Goal: Find specific page/section: Find specific page/section

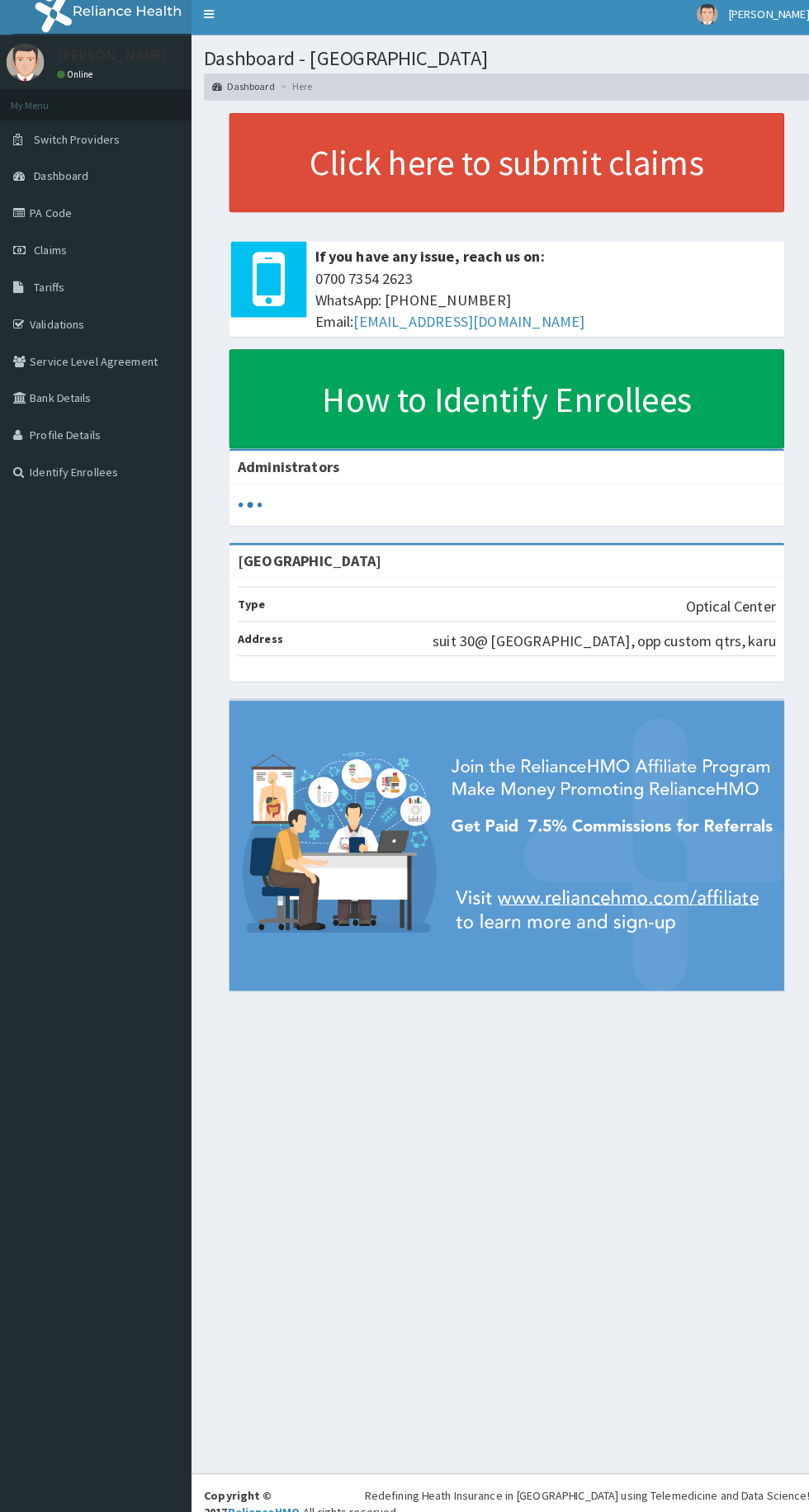
click at [19, 288] on icon at bounding box center [23, 288] width 17 height 11
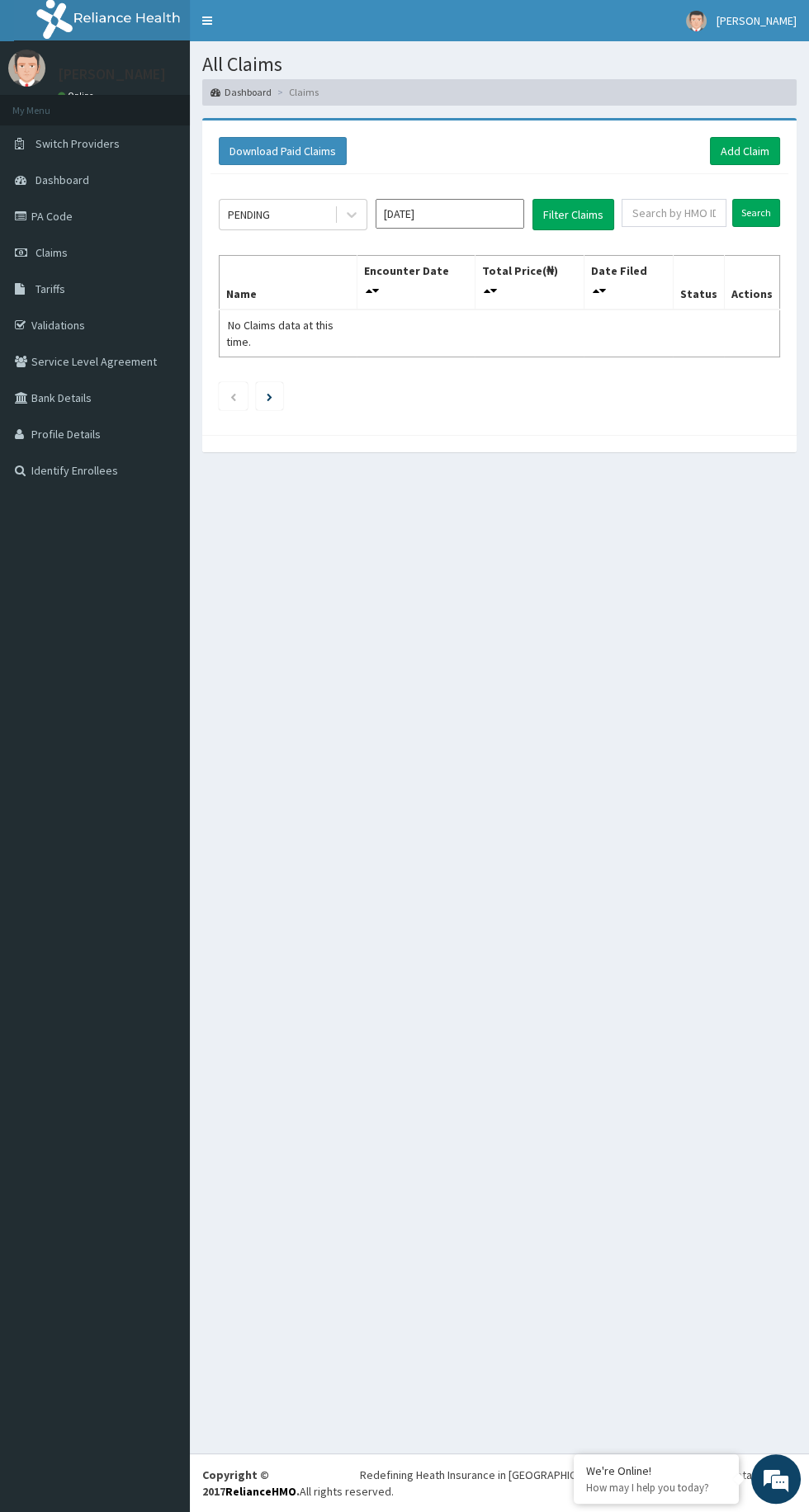
click at [723, 257] on th "Status" at bounding box center [698, 282] width 51 height 54
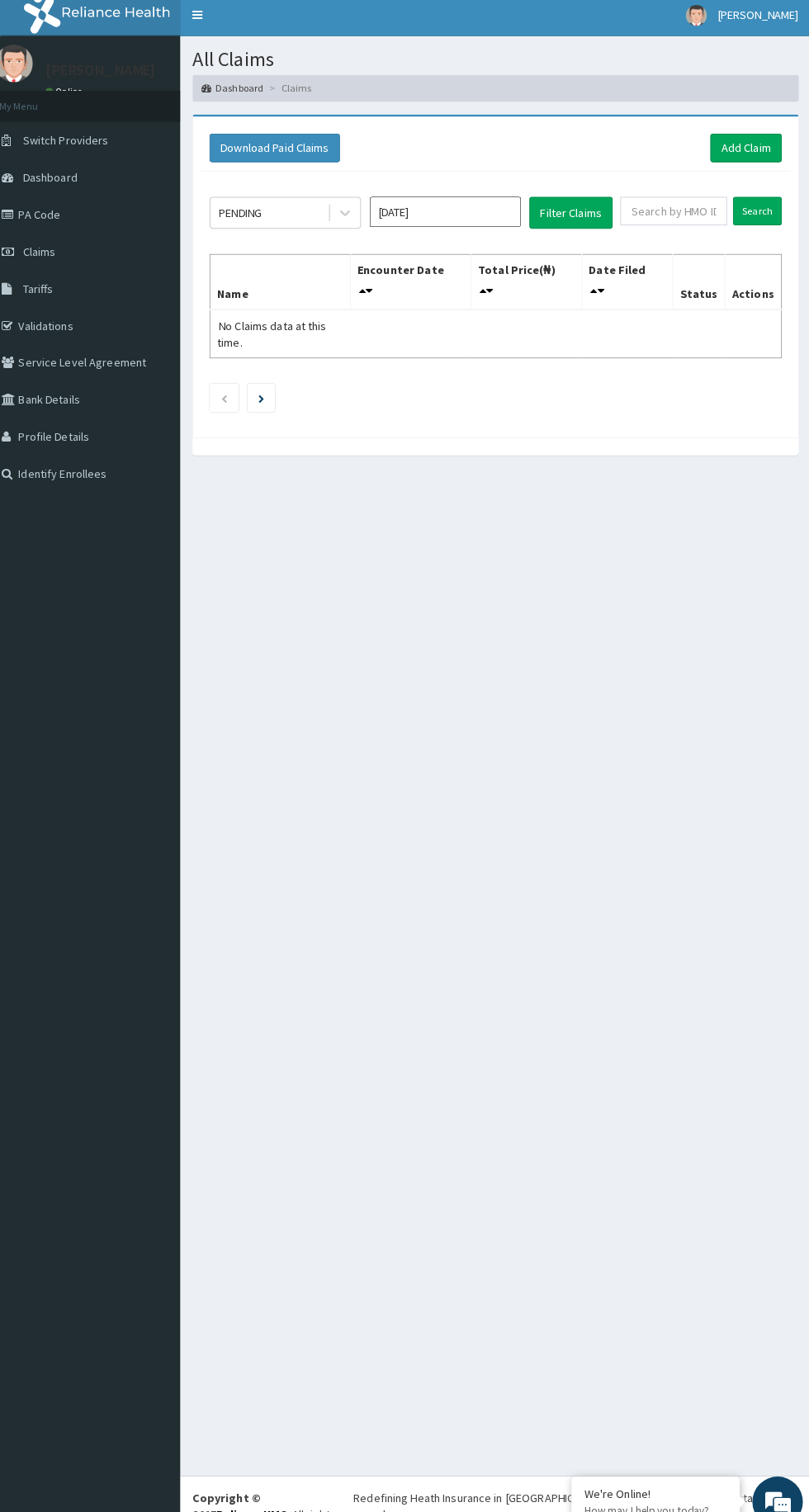
click at [707, 289] on th "Status" at bounding box center [698, 282] width 51 height 54
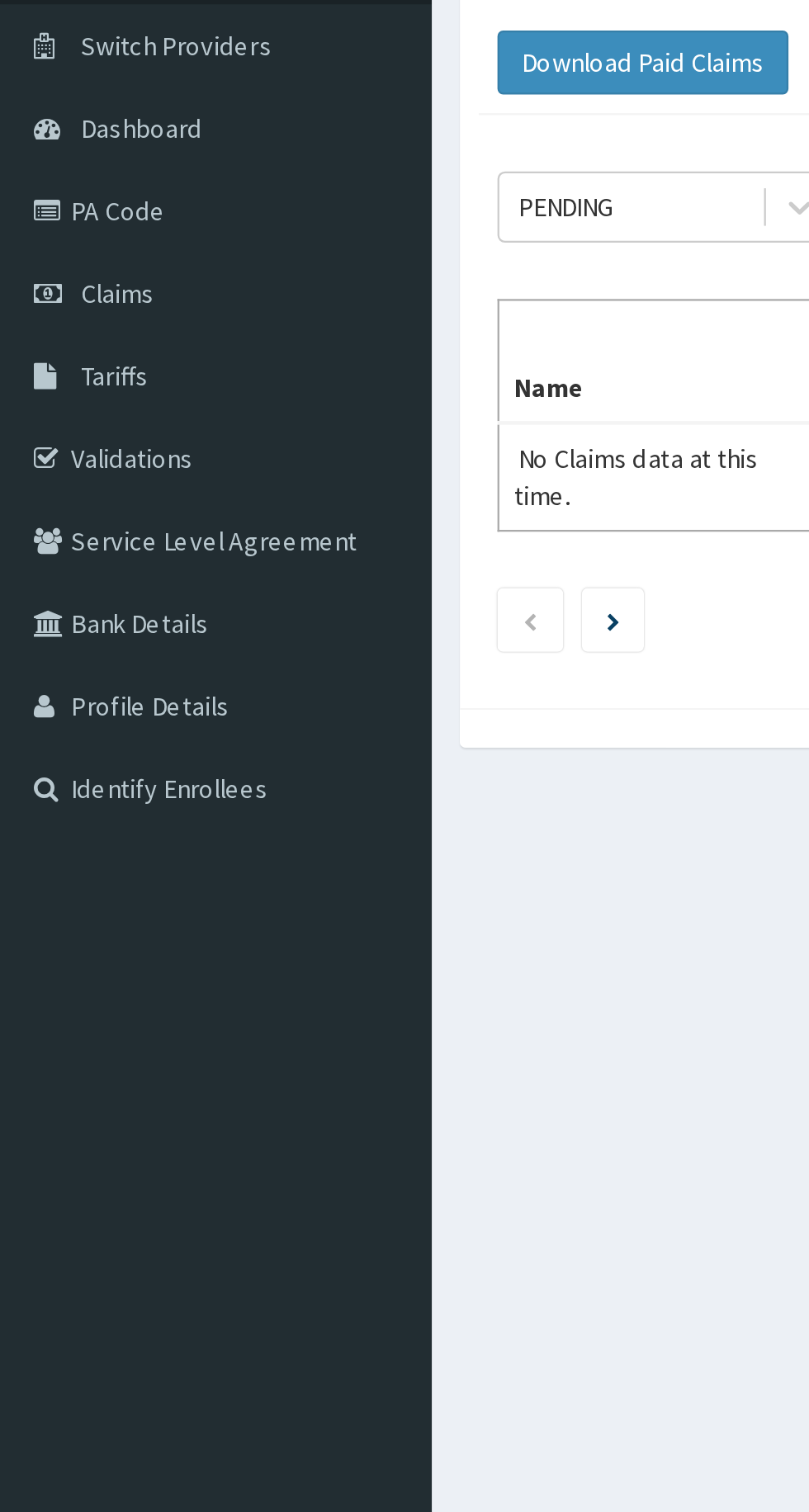
click at [82, 280] on link "Tariffs" at bounding box center [94, 289] width 189 height 37
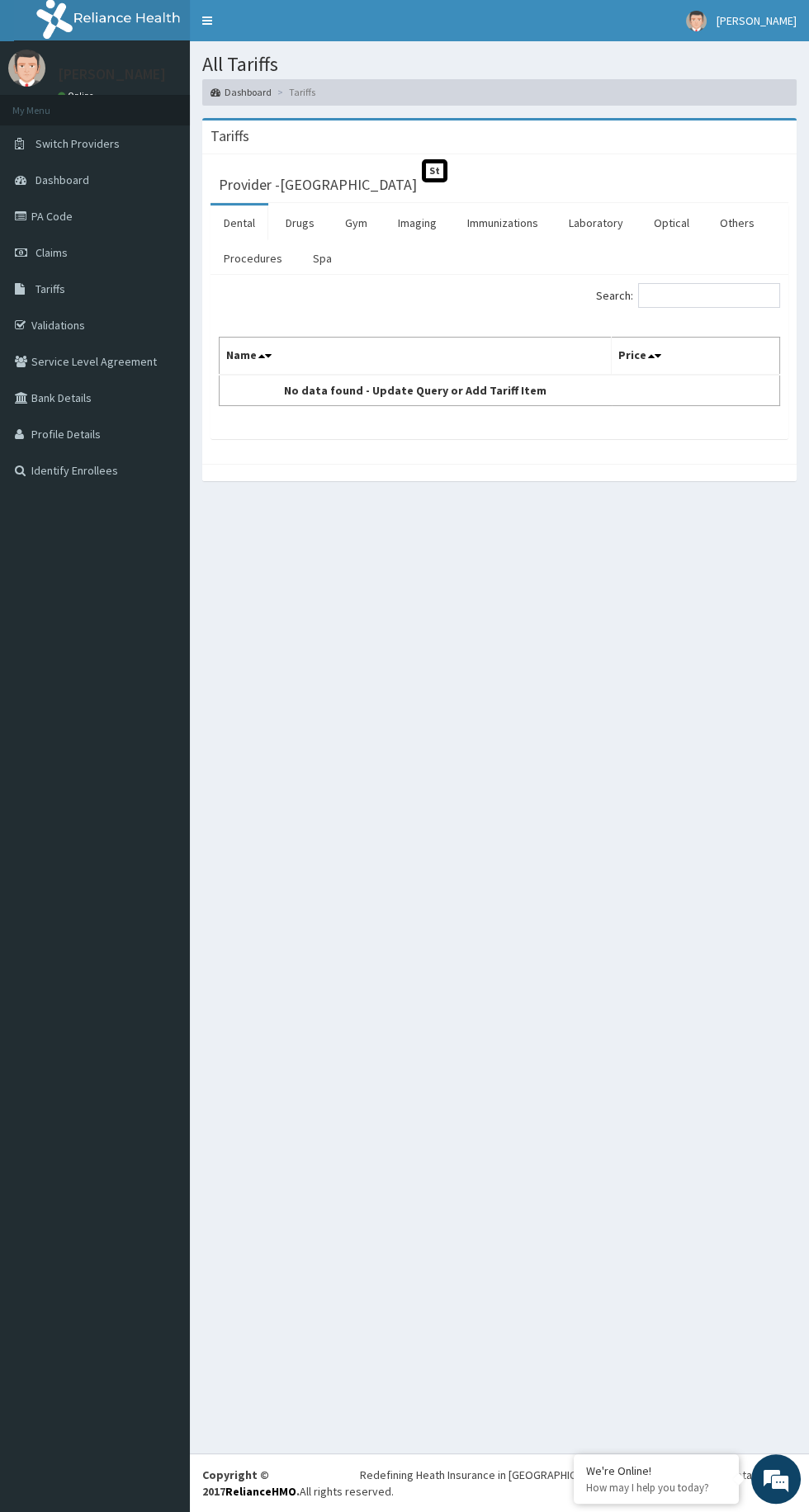
click at [667, 221] on link "Optical" at bounding box center [671, 223] width 62 height 35
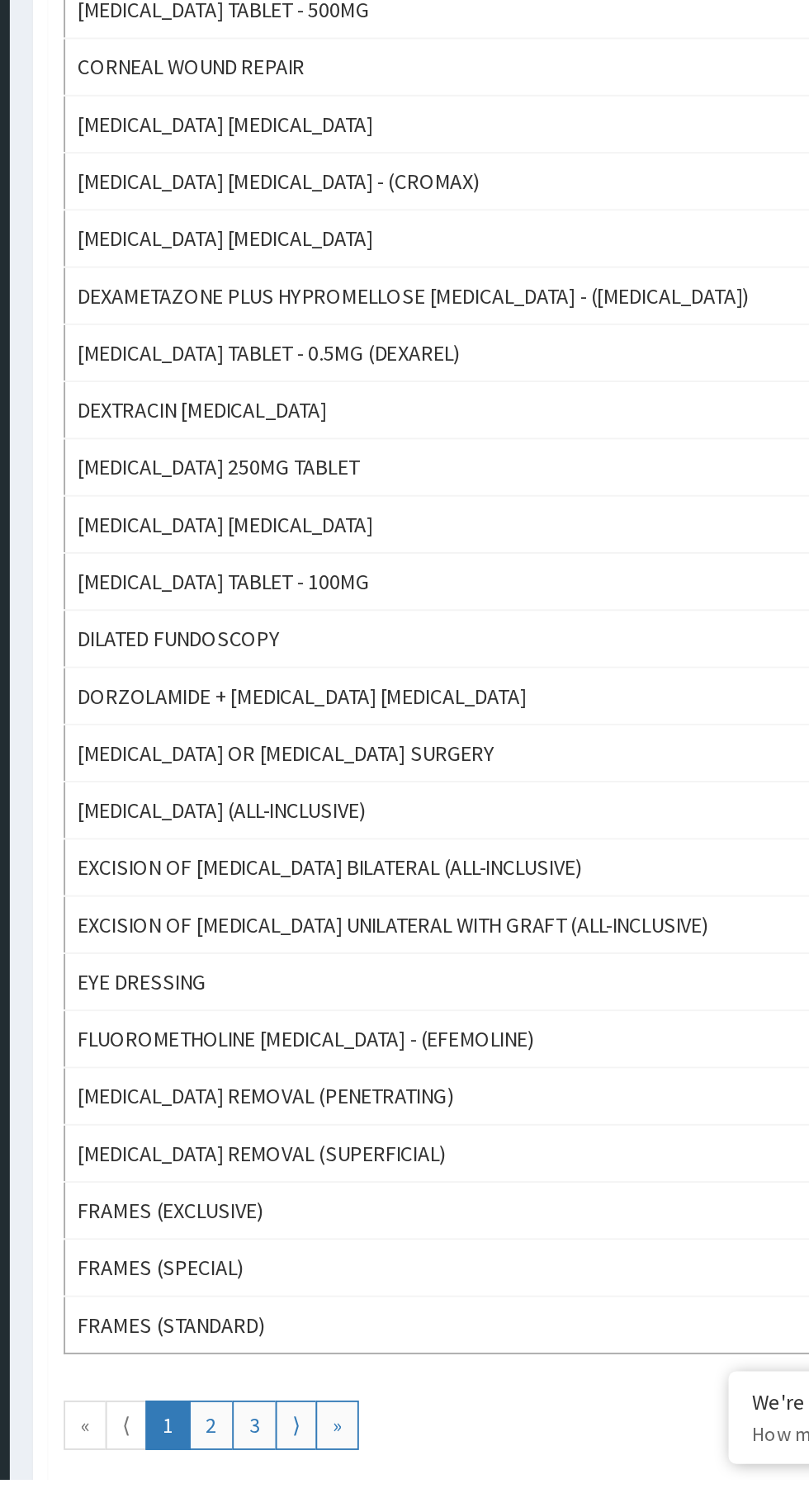
scroll to position [457, 0]
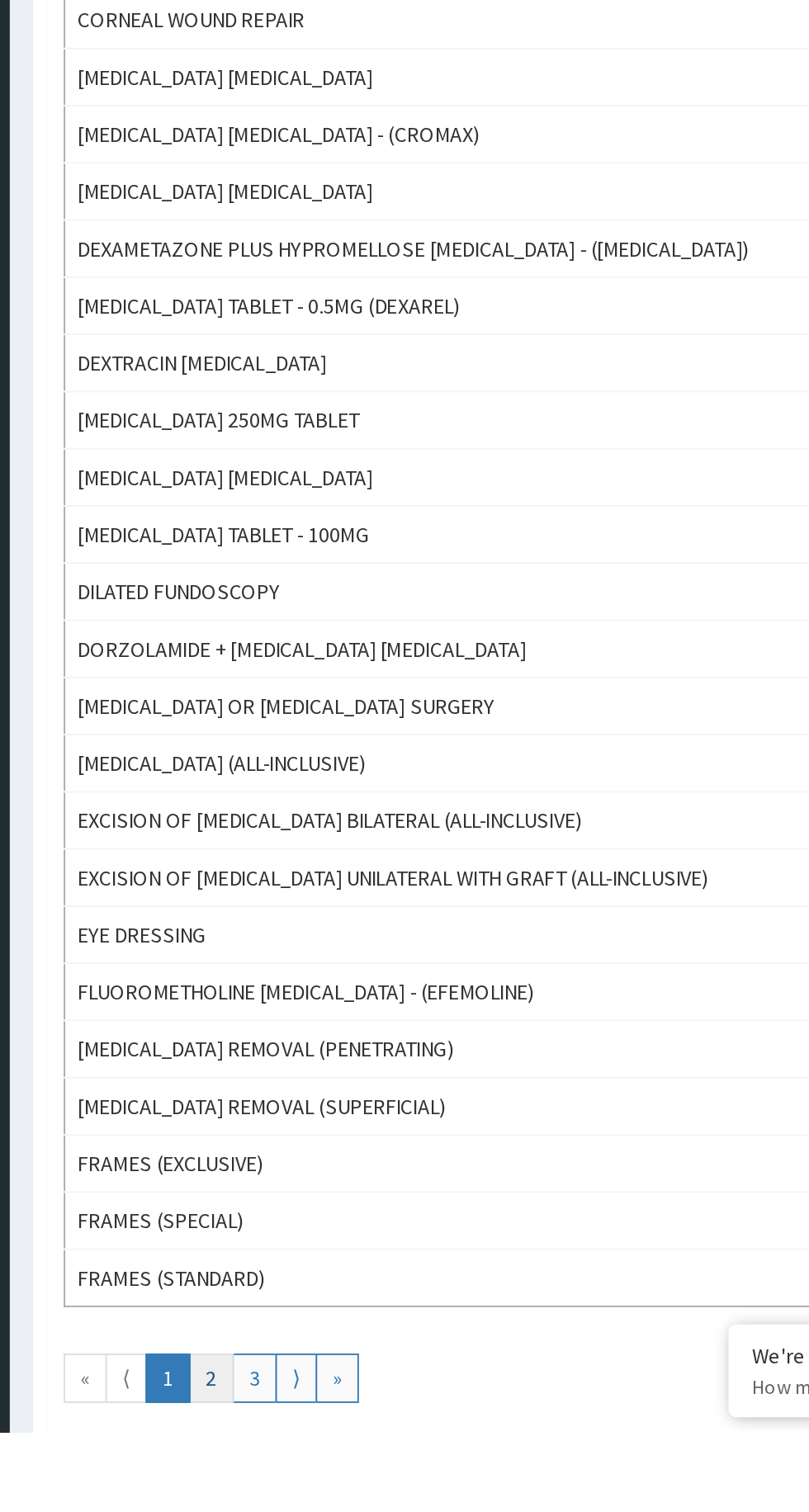
click at [296, 1470] on link "2" at bounding box center [297, 1483] width 24 height 26
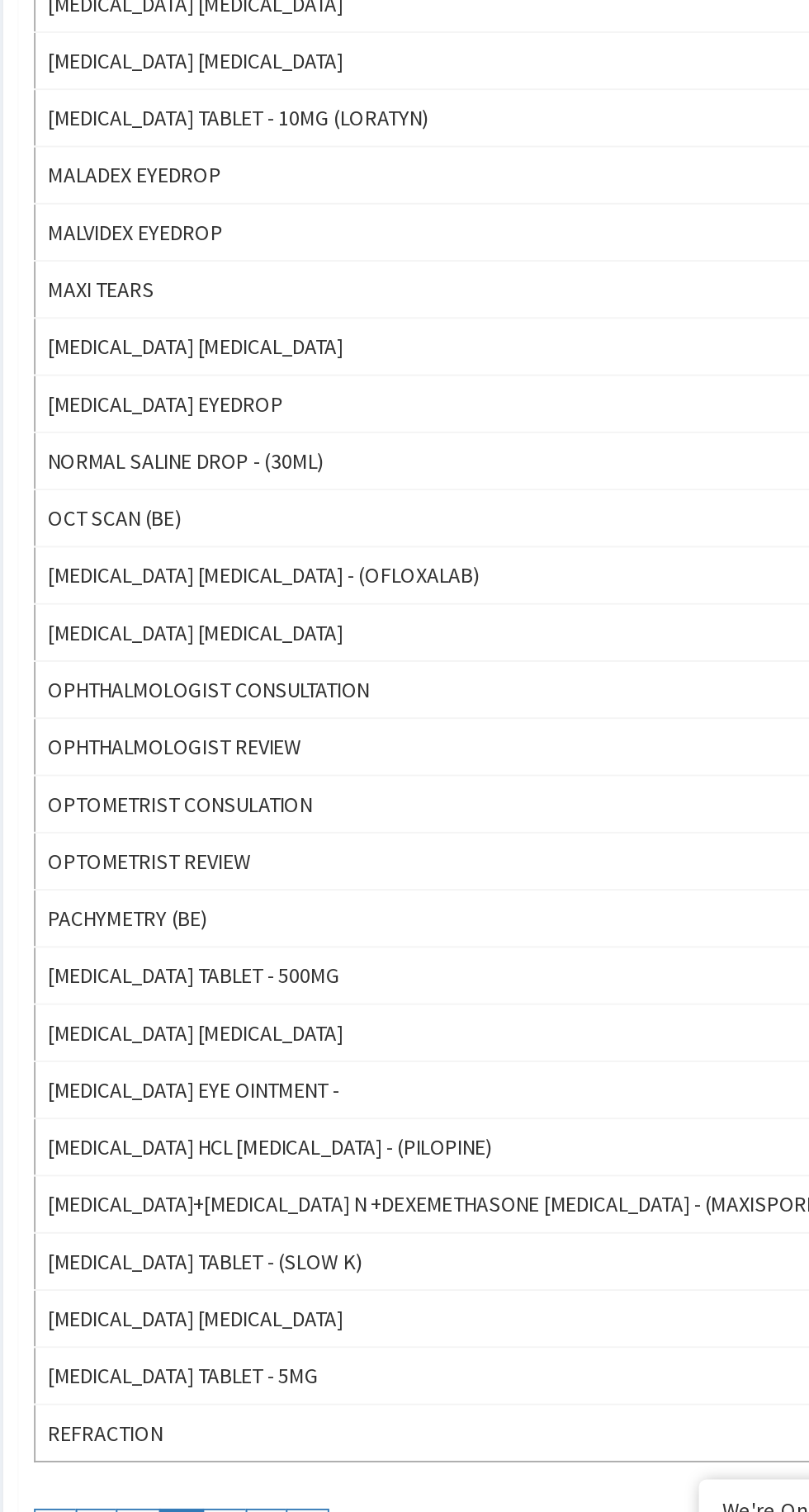
scroll to position [458, 0]
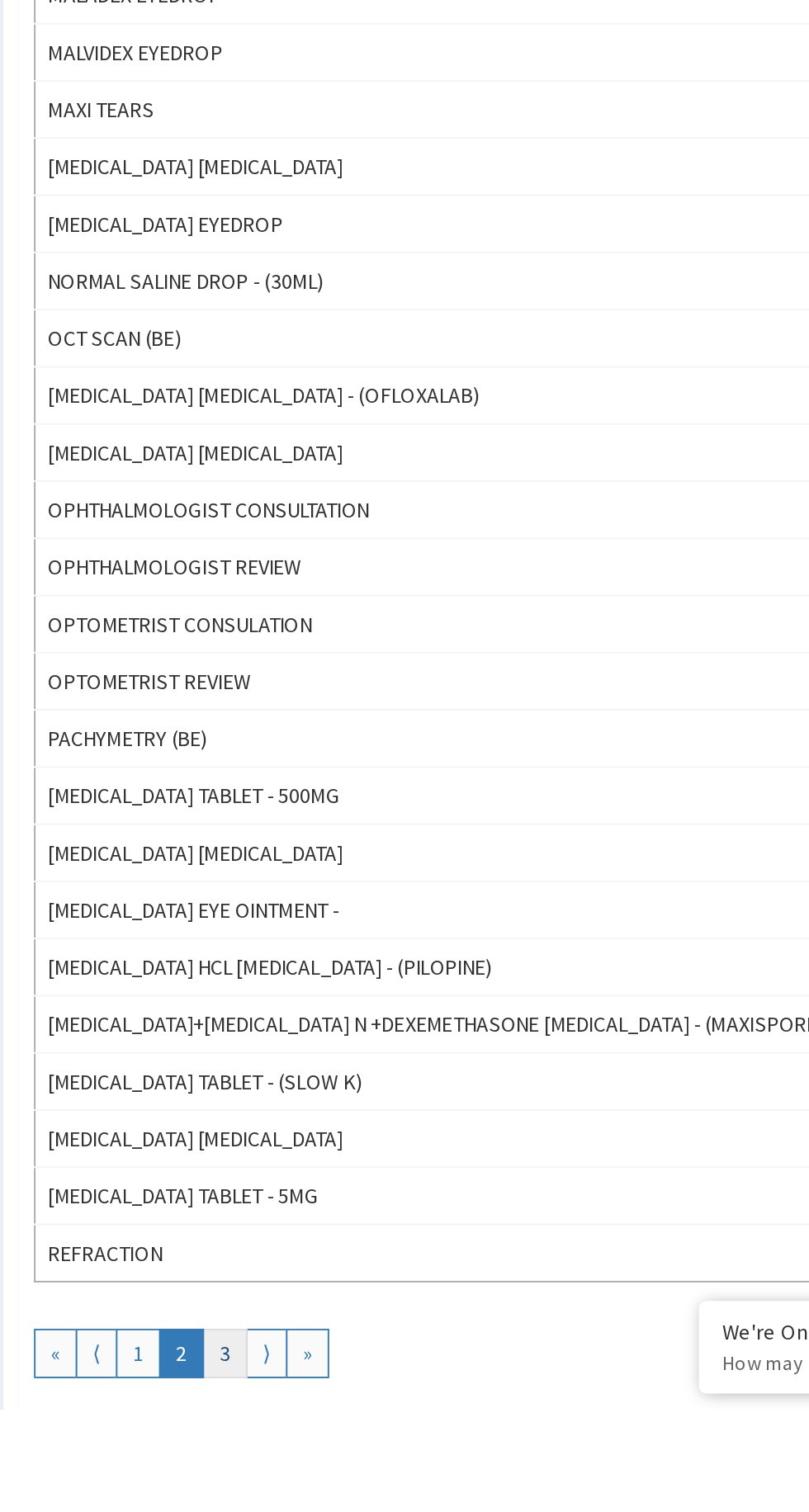
click at [318, 1469] on link "3" at bounding box center [320, 1482] width 24 height 26
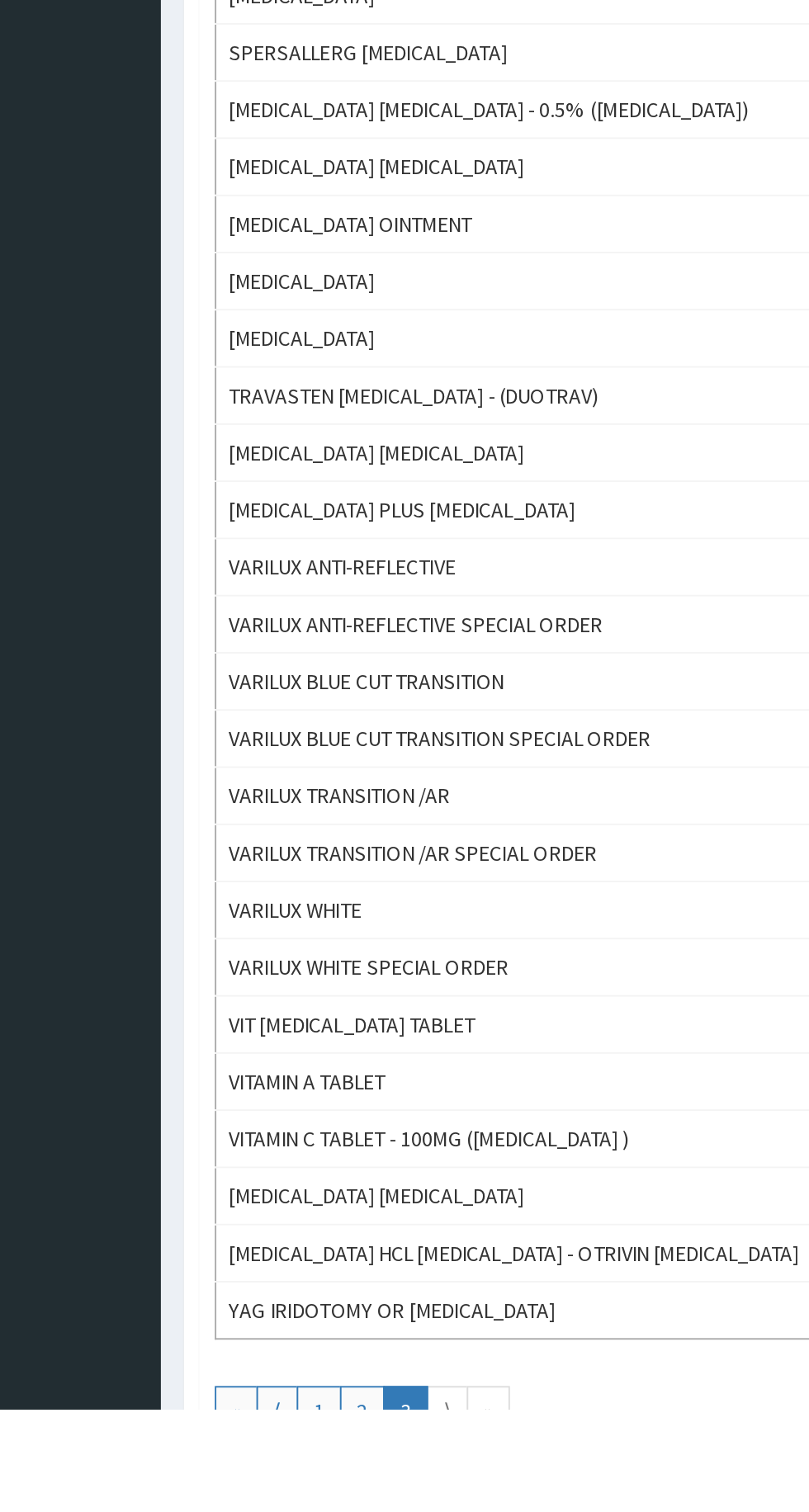
scroll to position [38, 0]
